Goal: Information Seeking & Learning: Find specific fact

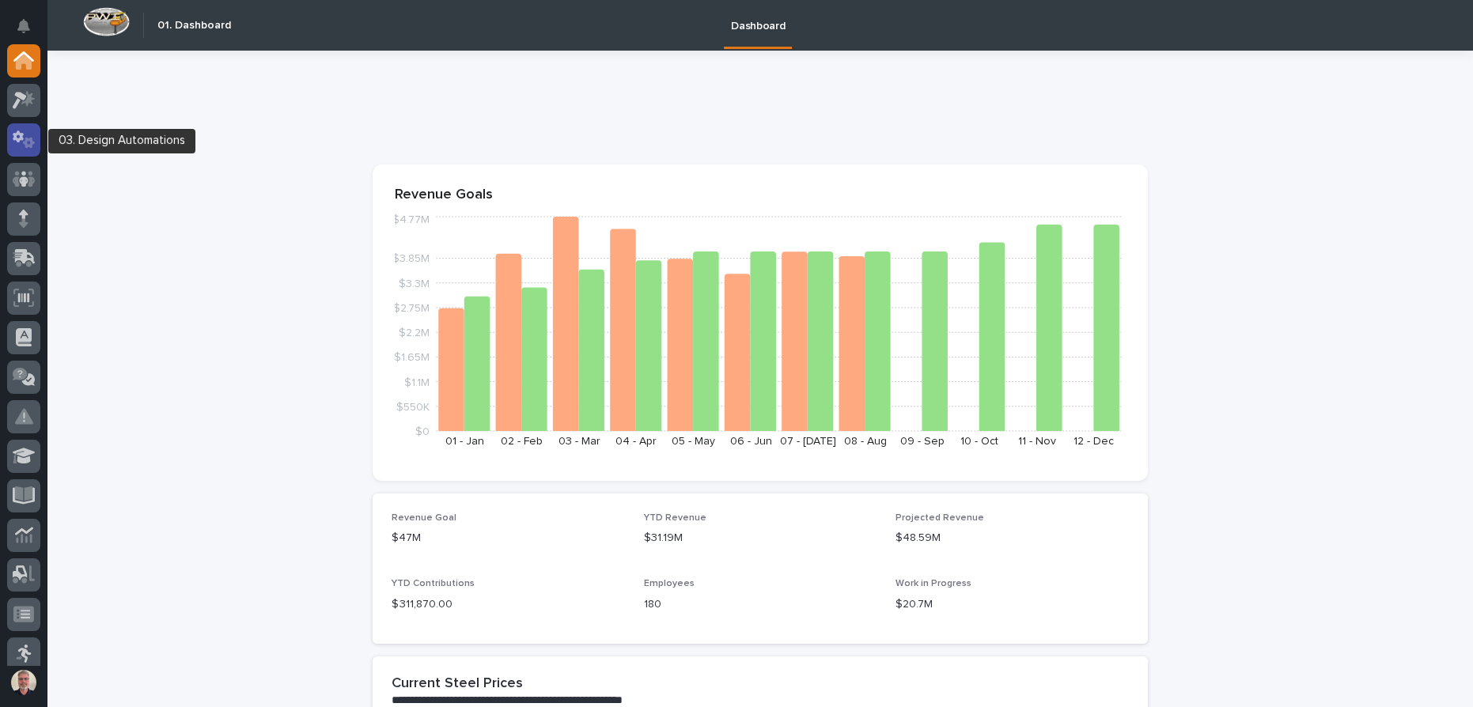
click at [25, 140] on icon at bounding box center [29, 142] width 12 height 11
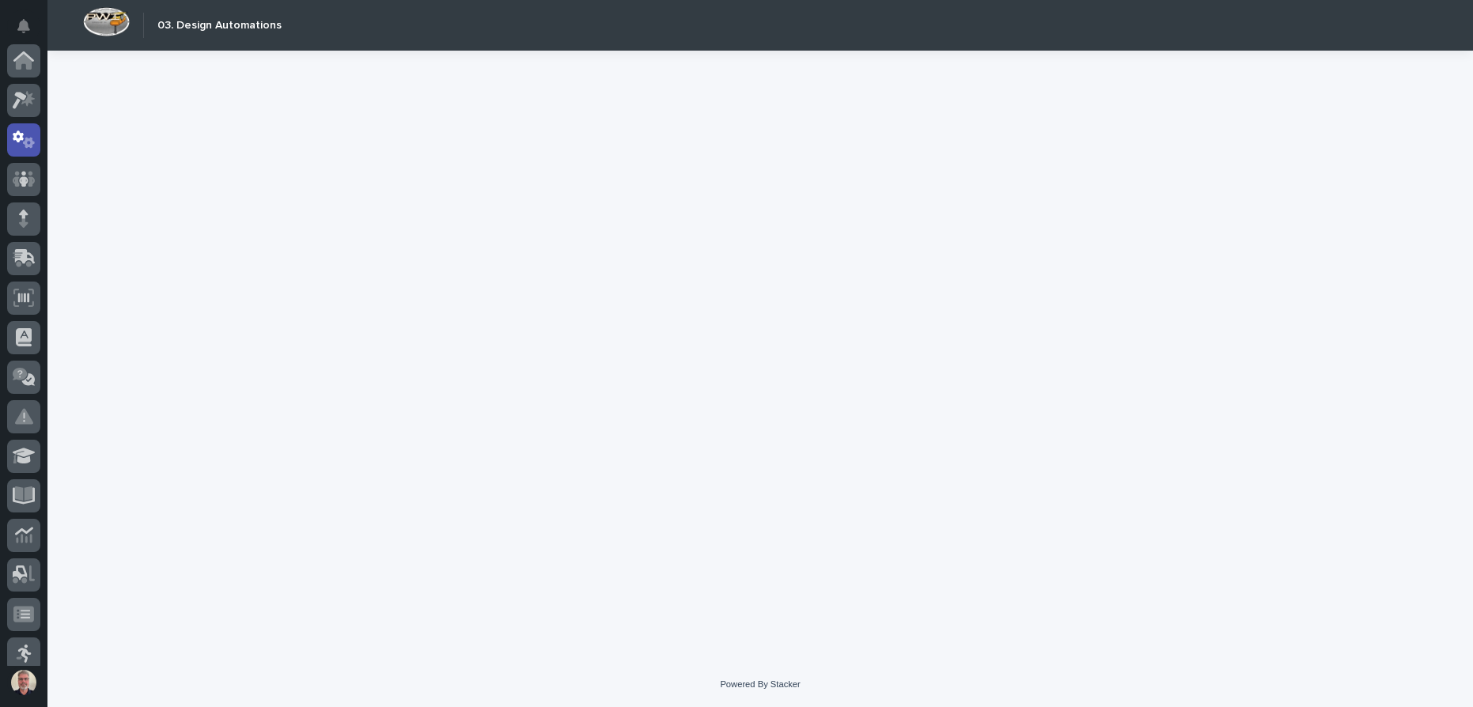
scroll to position [79, 0]
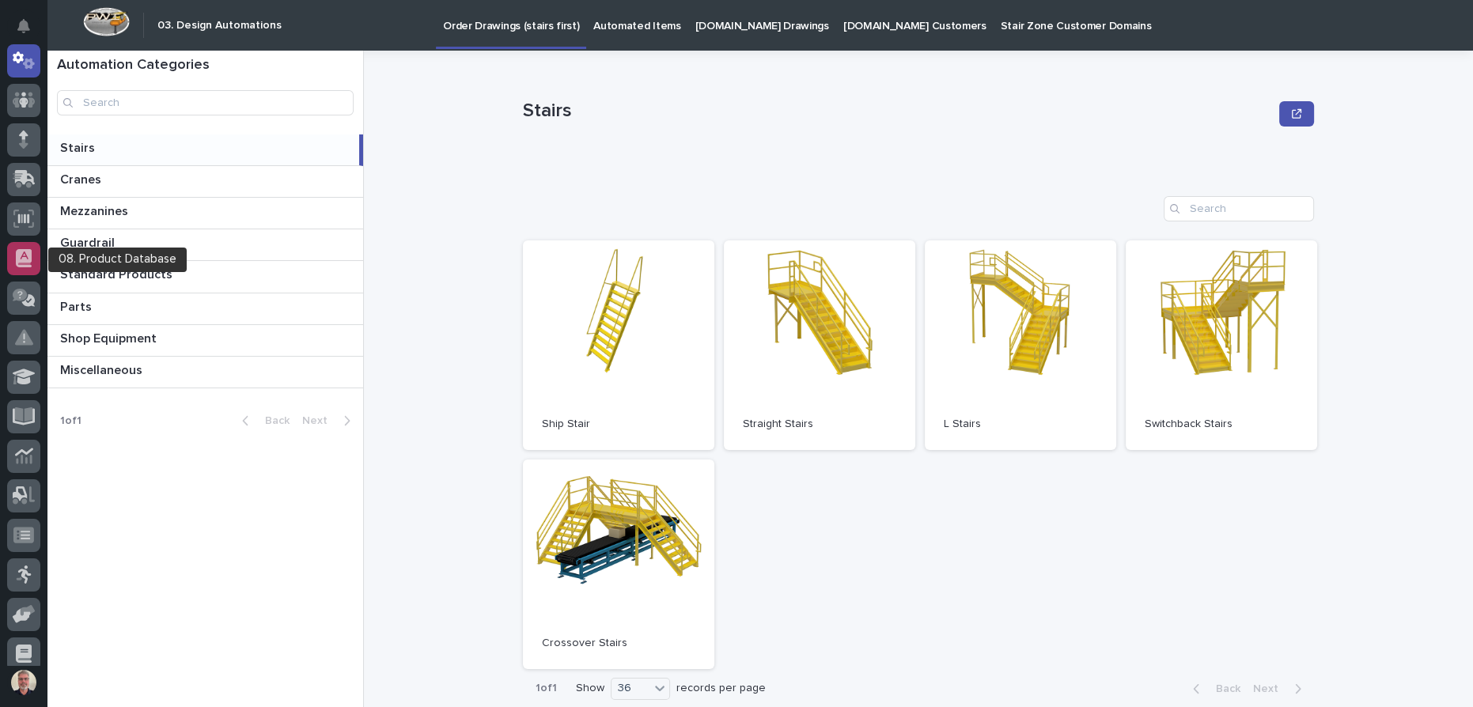
click at [22, 248] on div at bounding box center [23, 258] width 33 height 33
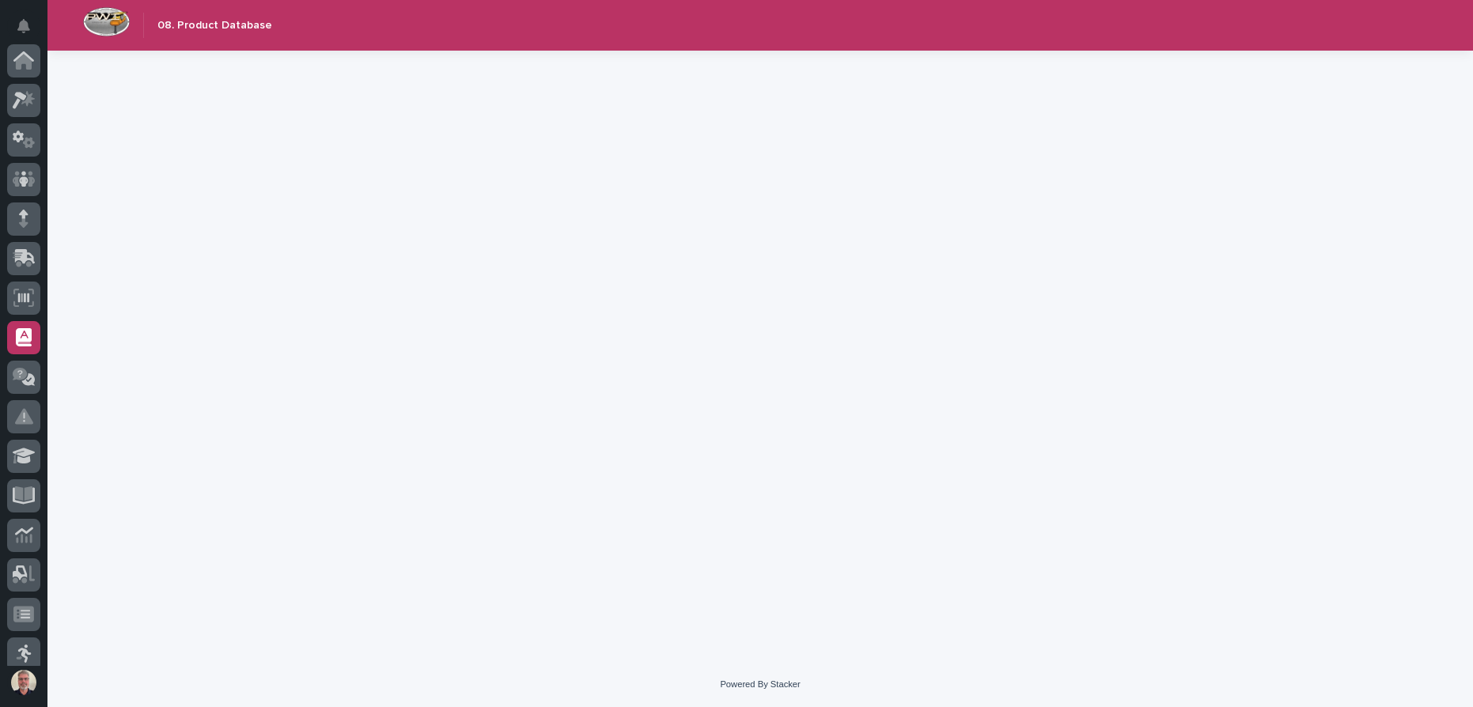
scroll to position [209, 0]
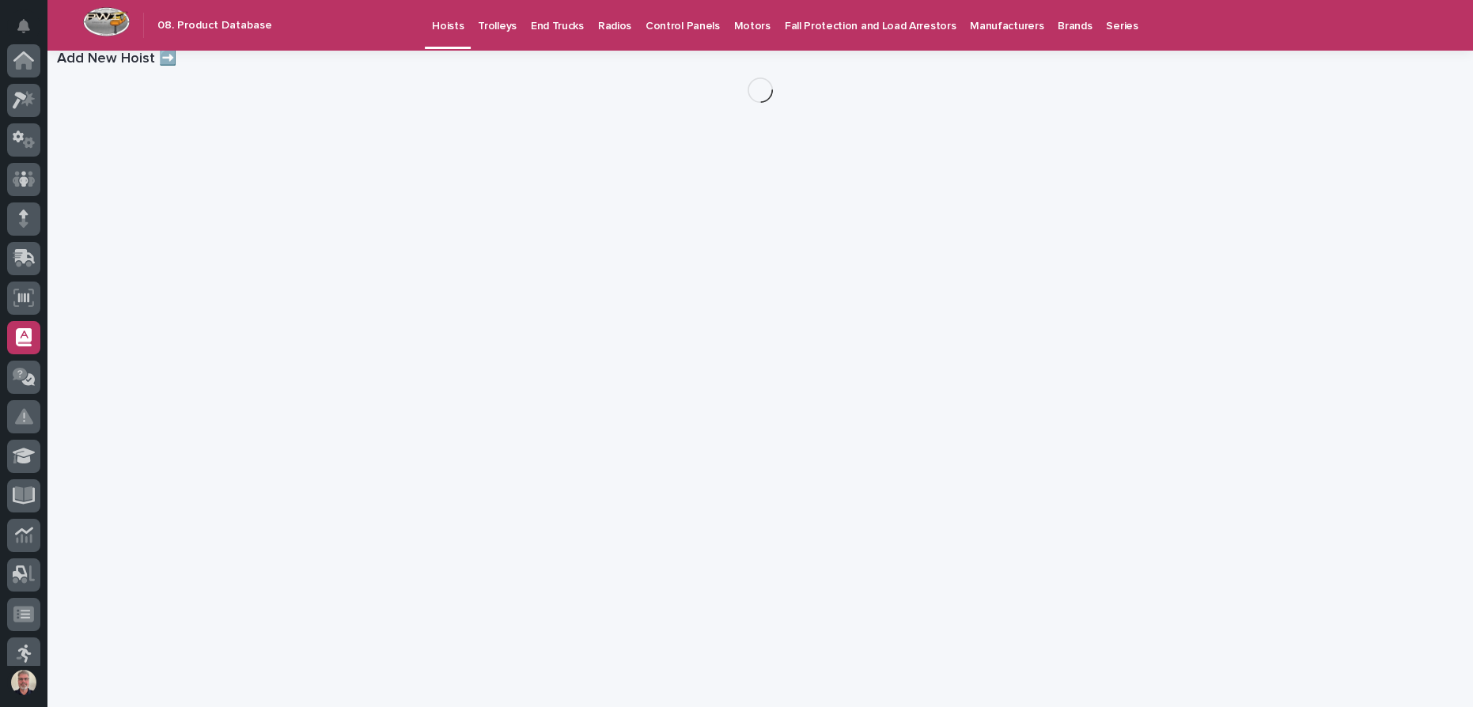
scroll to position [209, 0]
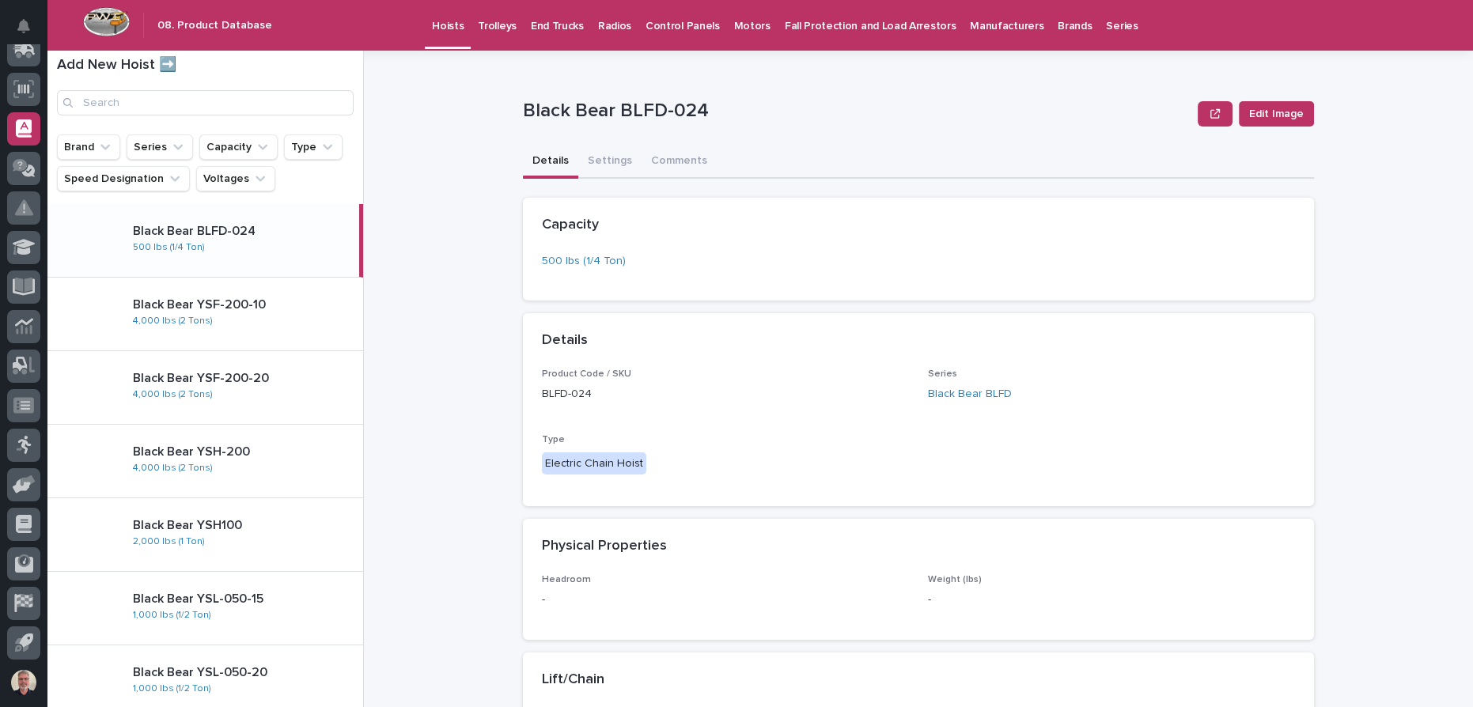
click at [445, 27] on p "Hoists" at bounding box center [448, 16] width 32 height 33
click at [675, 24] on p "Control Panels" at bounding box center [683, 16] width 74 height 33
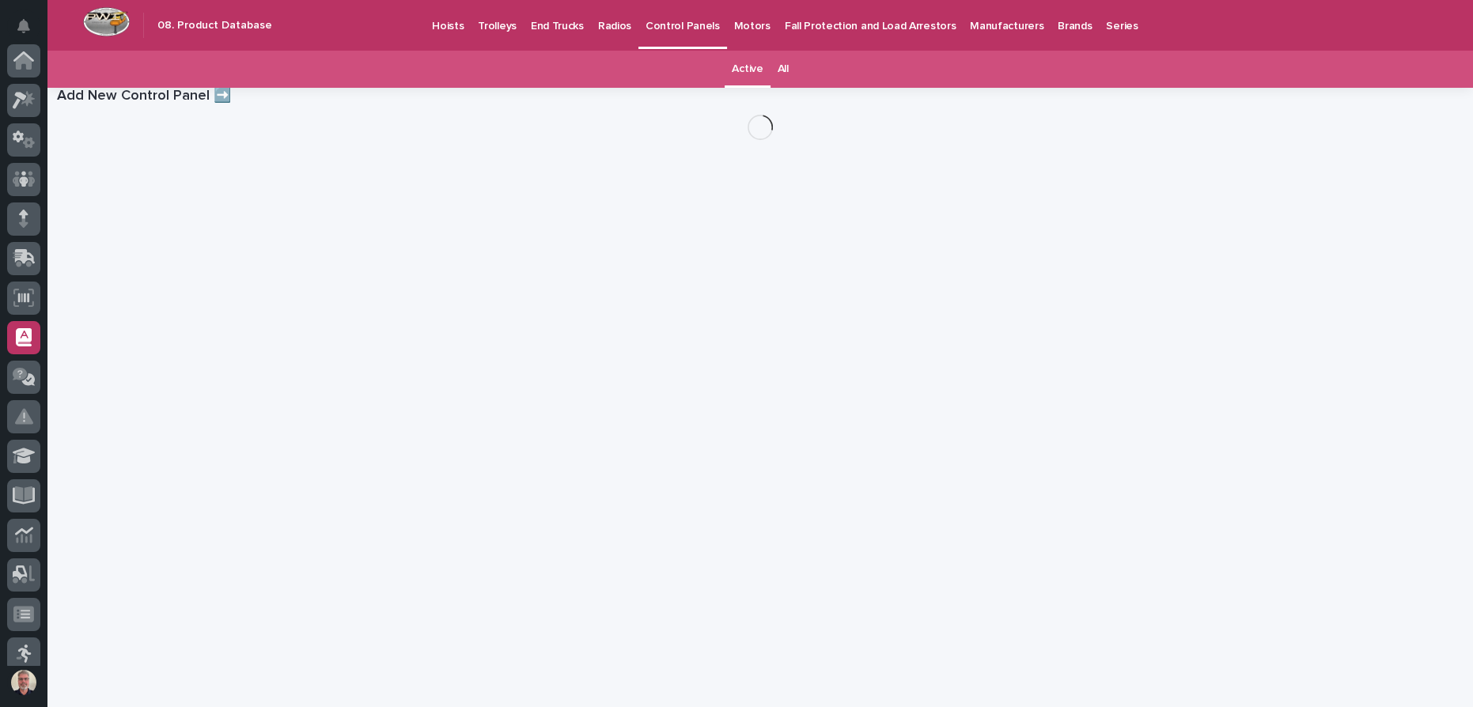
scroll to position [209, 0]
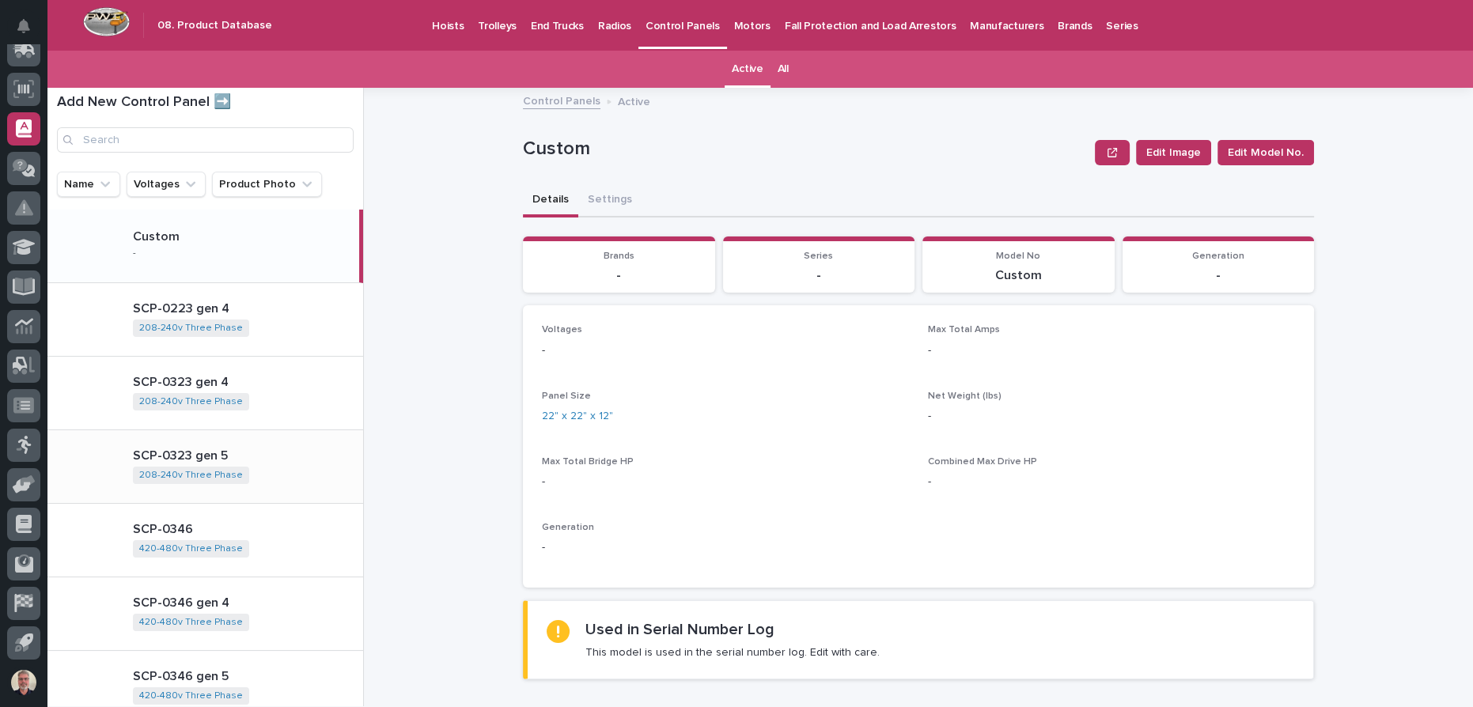
click at [166, 457] on p "SCP-0323 gen 5" at bounding box center [245, 456] width 224 height 15
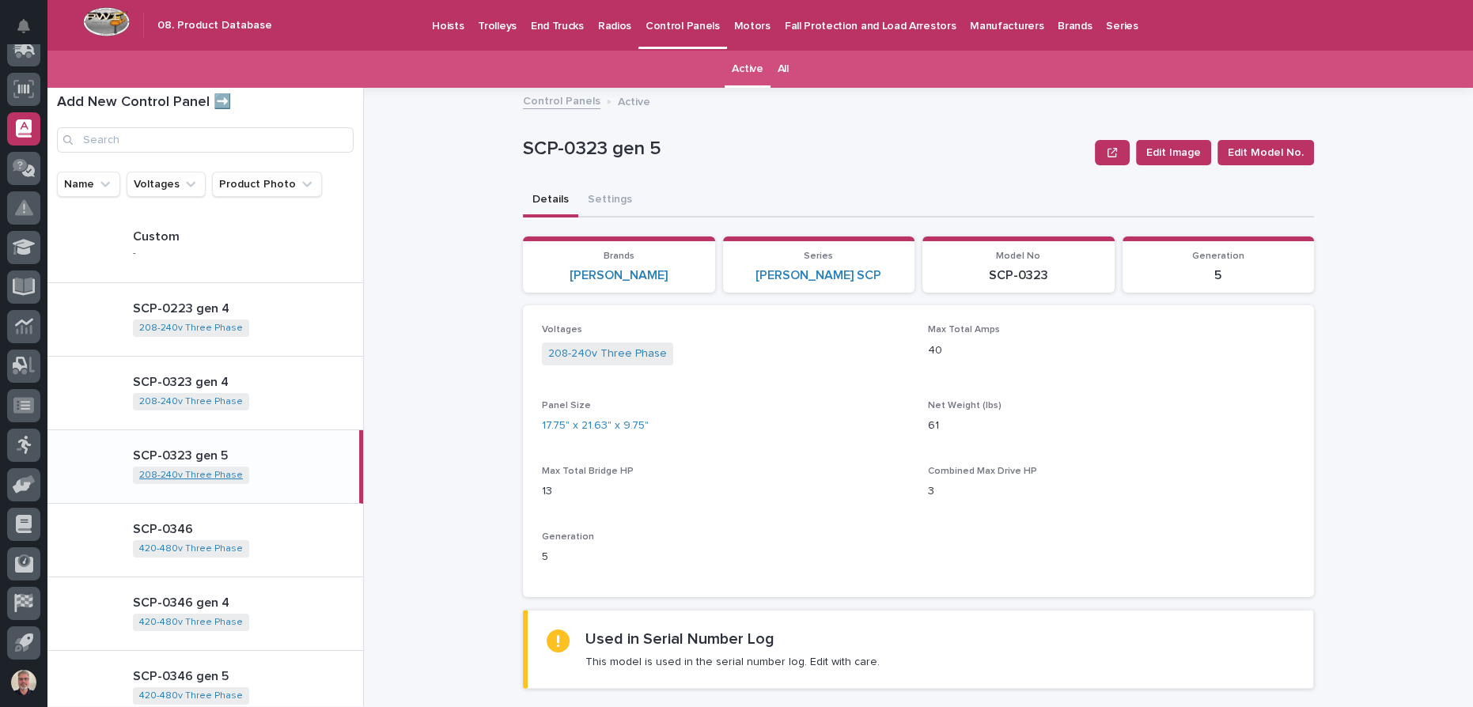
click at [178, 475] on link "208-240v Three Phase" at bounding box center [191, 475] width 104 height 11
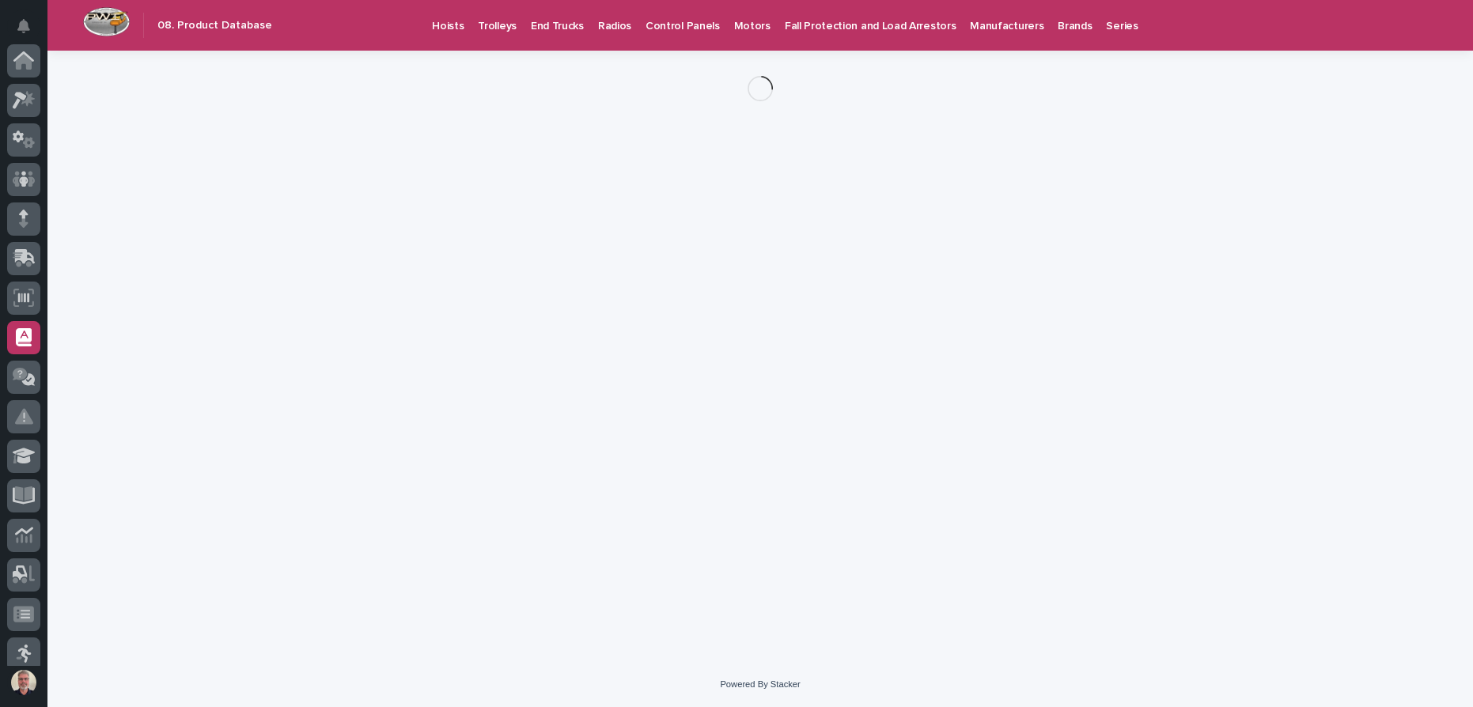
scroll to position [209, 0]
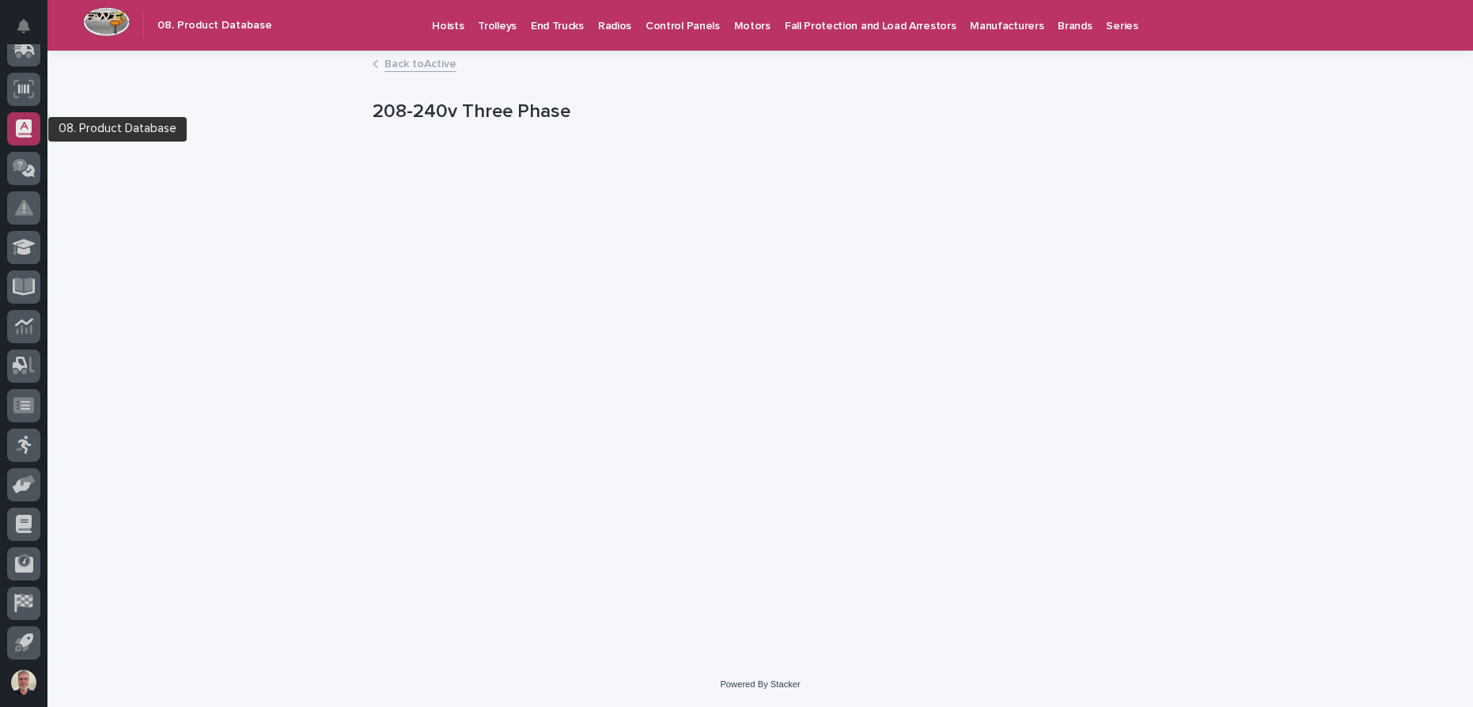
click at [24, 128] on icon at bounding box center [24, 128] width 16 height 18
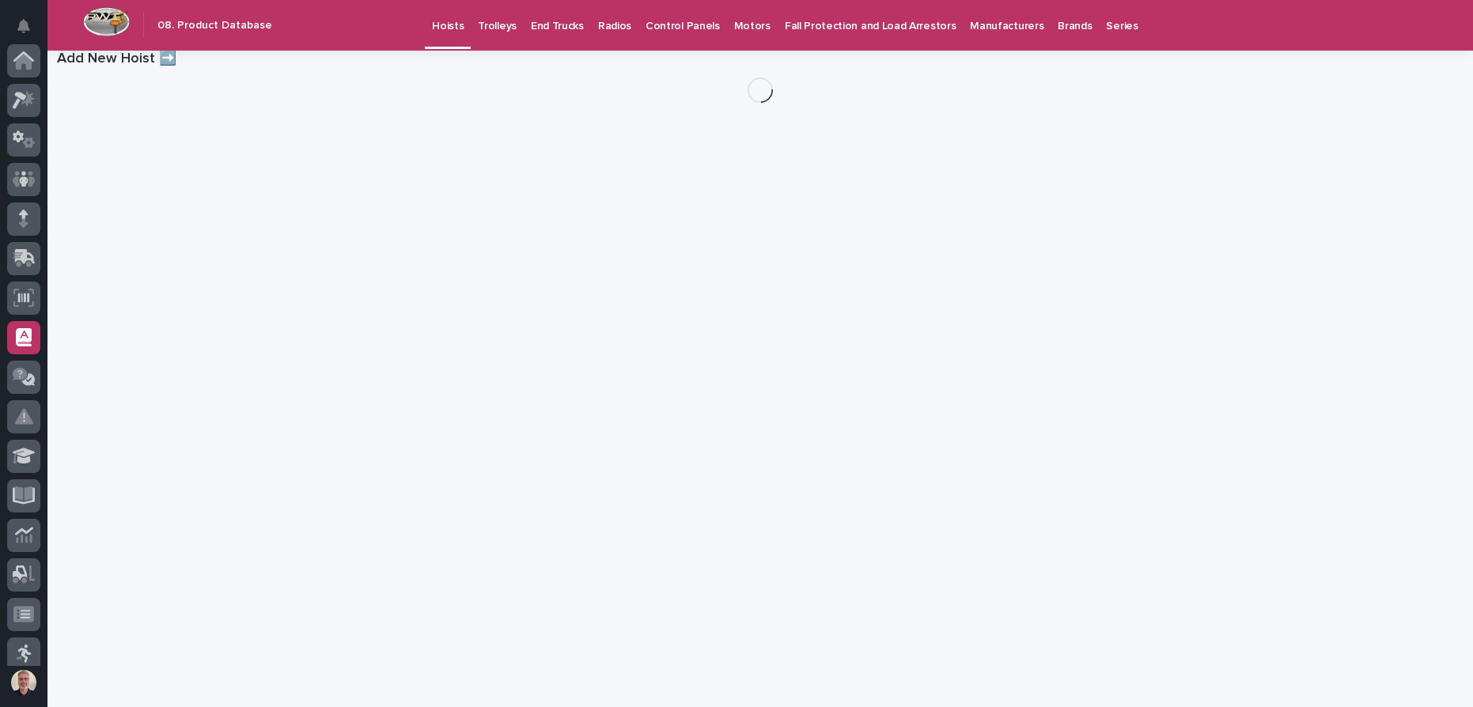
scroll to position [209, 0]
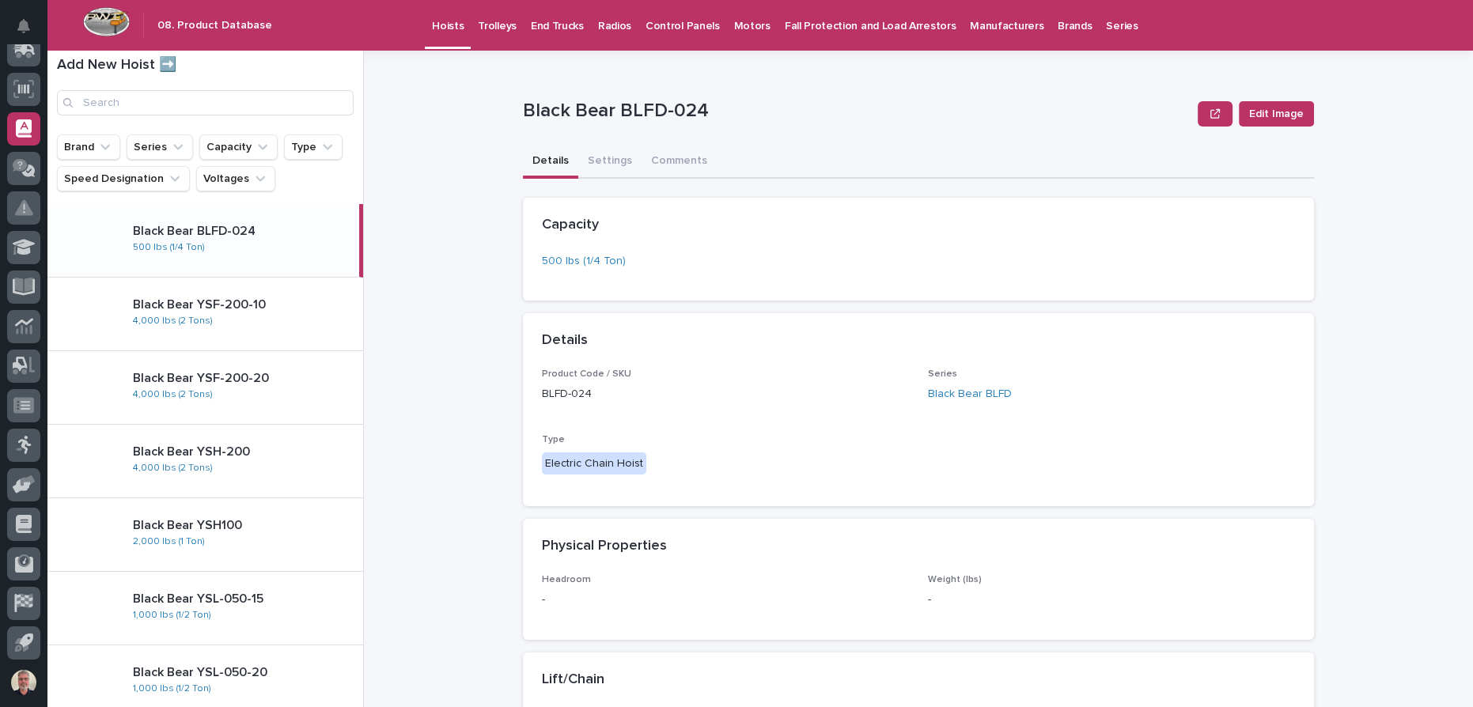
click at [696, 27] on p "Control Panels" at bounding box center [683, 16] width 74 height 33
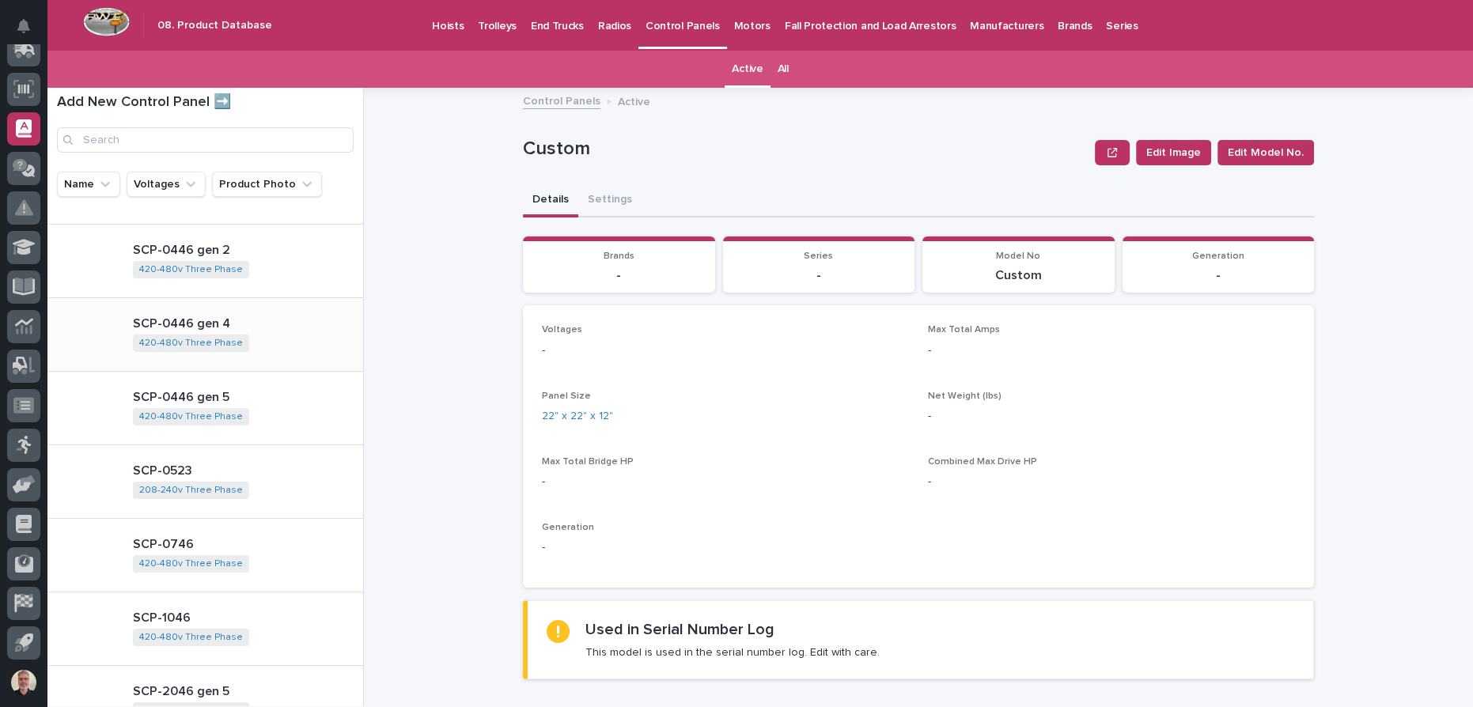
scroll to position [574, 0]
click at [209, 344] on link "420-480v Three Phase" at bounding box center [191, 342] width 104 height 11
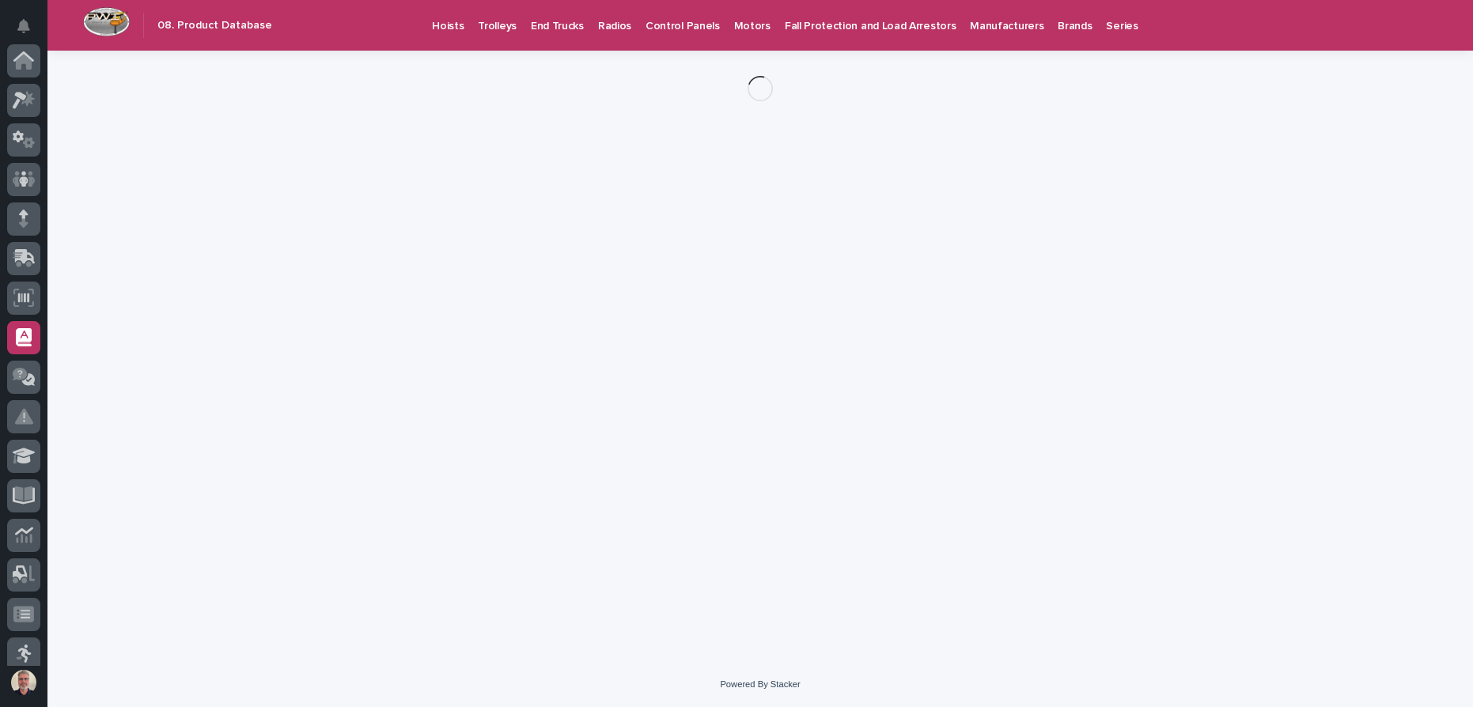
scroll to position [209, 0]
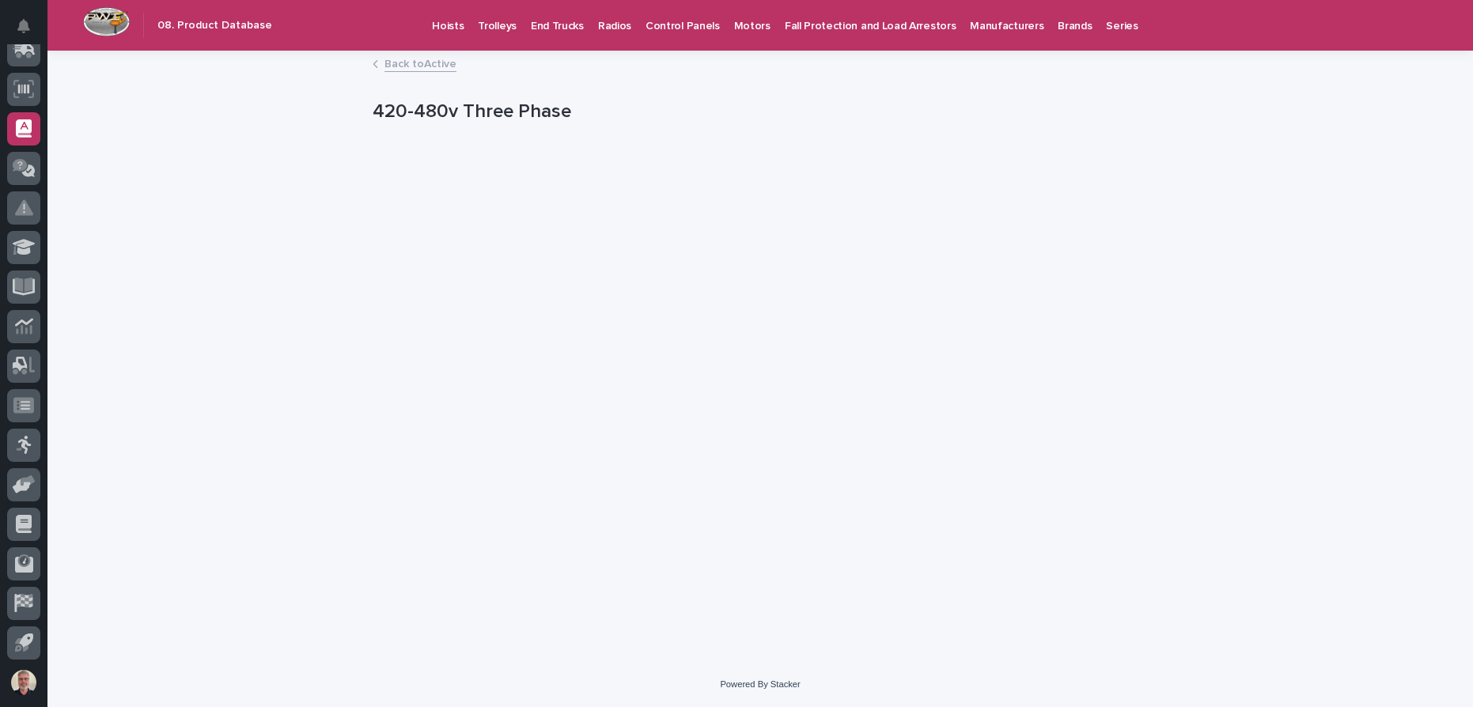
click at [189, 400] on div "Loading... Saving… Loading... Saving… 420-480v Three Phase 420-480v Three Phase…" at bounding box center [760, 357] width 1426 height 610
